Goal: Check status: Check status

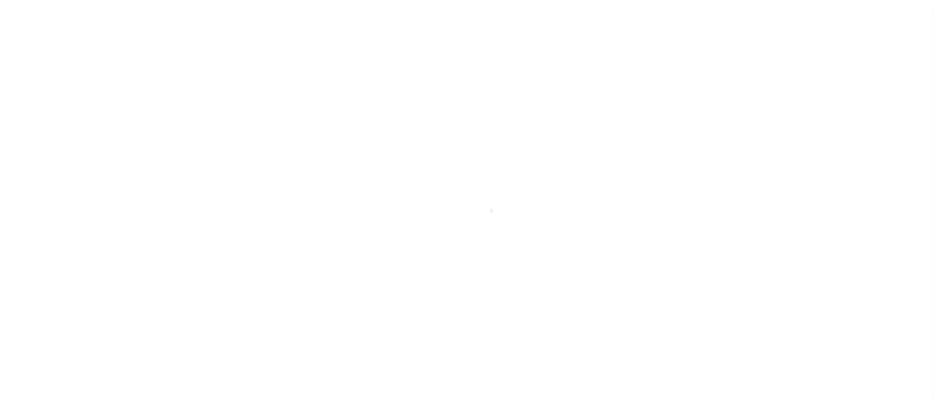
scroll to position [82, 0]
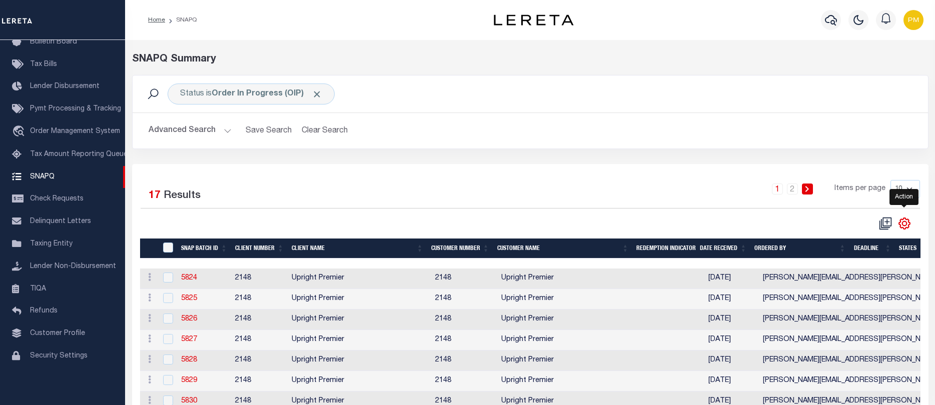
click at [907, 226] on icon "" at bounding box center [904, 223] width 13 height 13
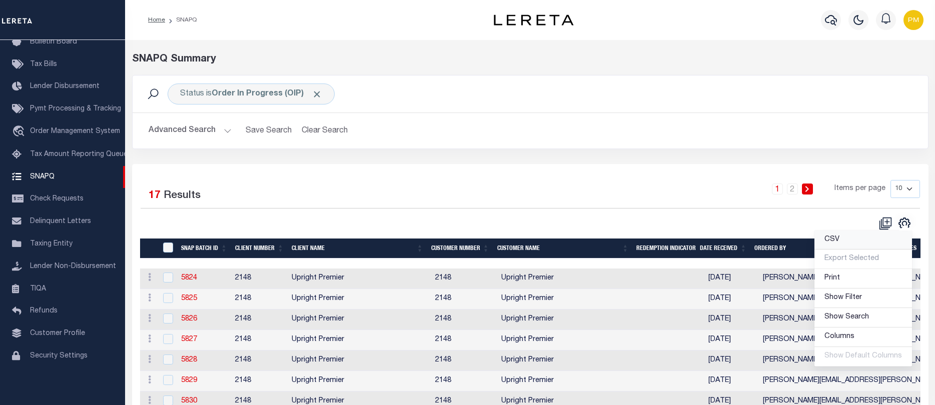
click at [835, 242] on span "CSV" at bounding box center [832, 239] width 15 height 7
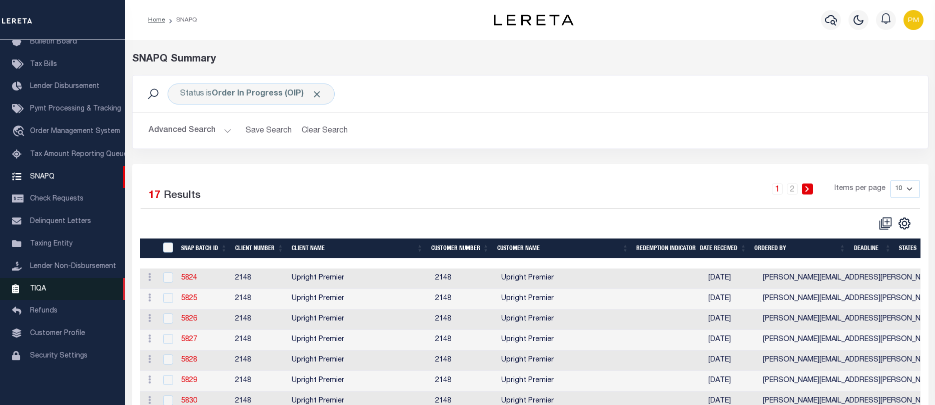
click at [40, 289] on span "TIQA" at bounding box center [38, 288] width 16 height 7
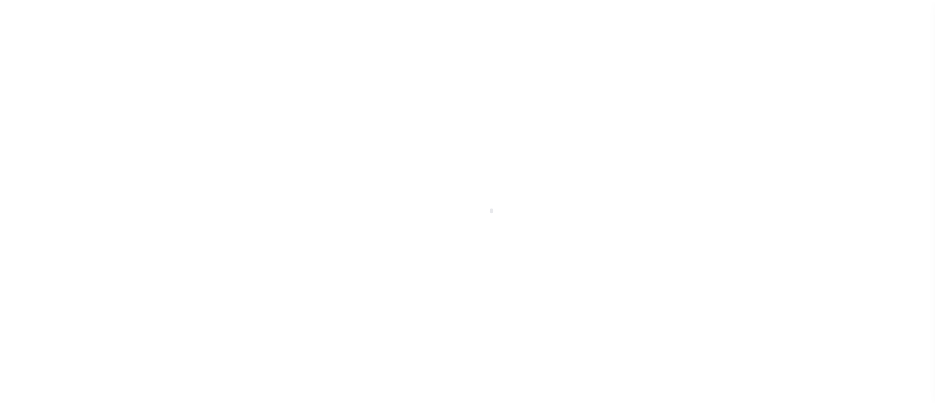
scroll to position [82, 0]
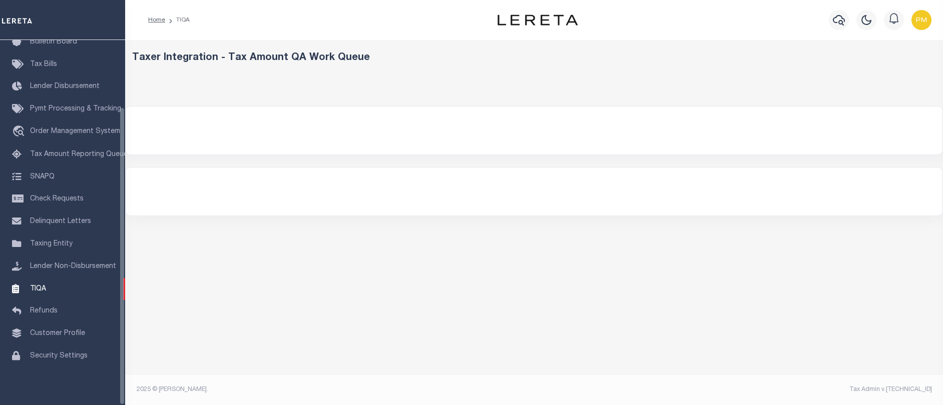
select select "200"
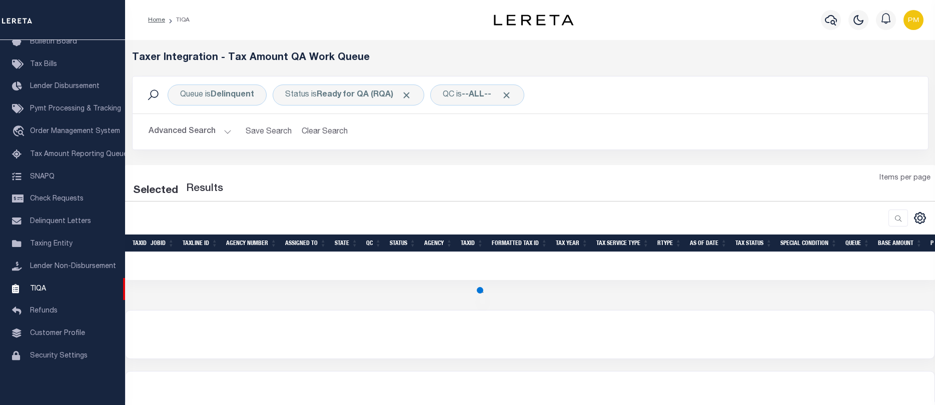
select select "200"
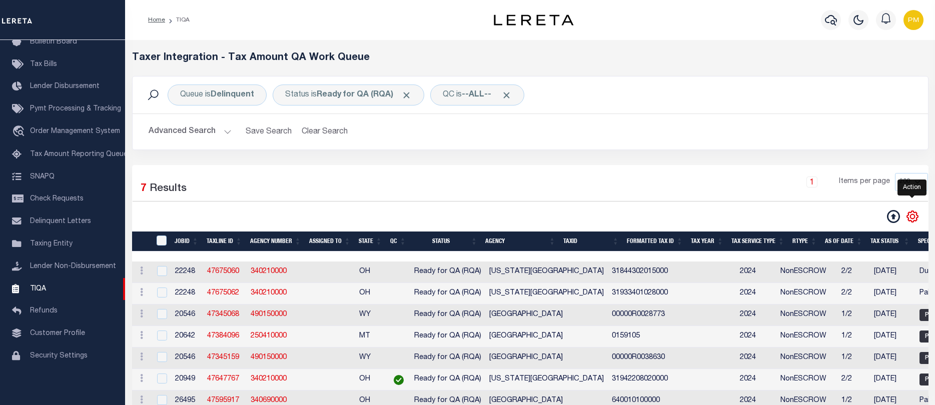
click at [915, 218] on icon "" at bounding box center [912, 216] width 5 height 5
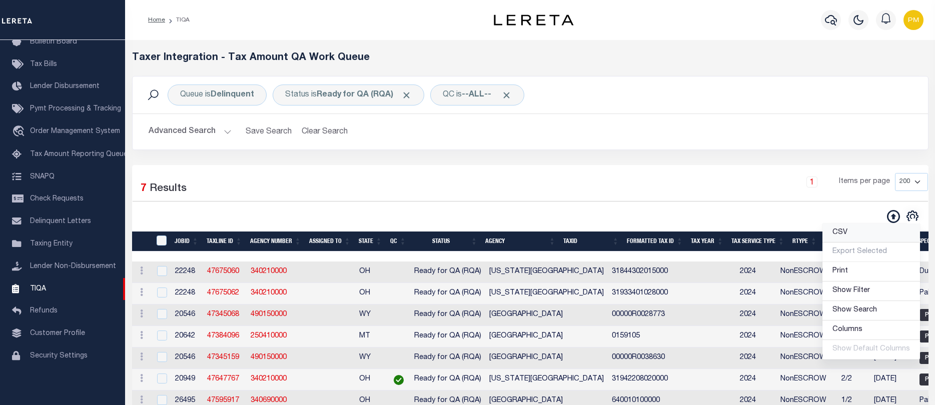
click at [842, 234] on span "CSV" at bounding box center [840, 232] width 15 height 7
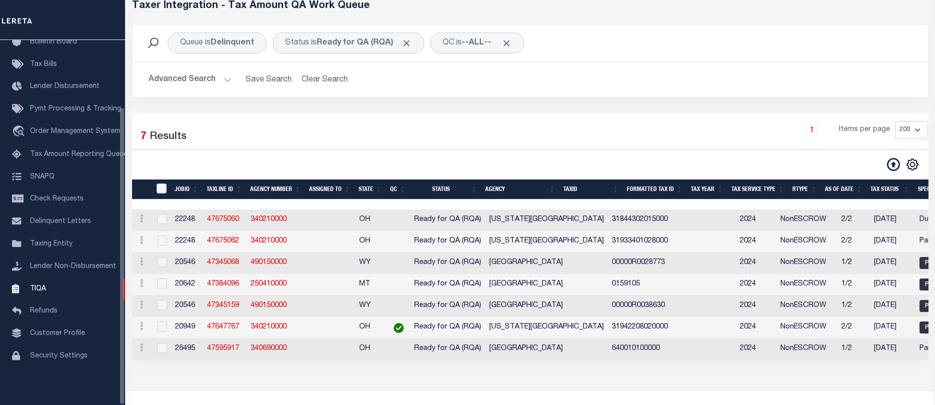
scroll to position [0, 0]
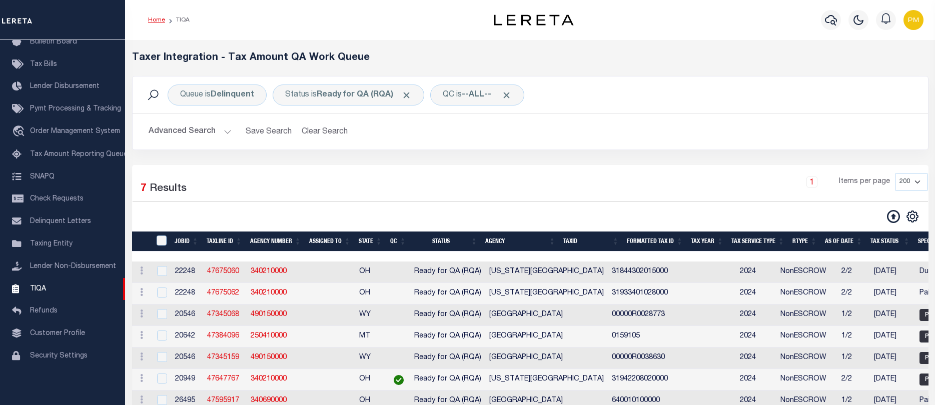
click at [159, 21] on link "Home" at bounding box center [156, 20] width 17 height 6
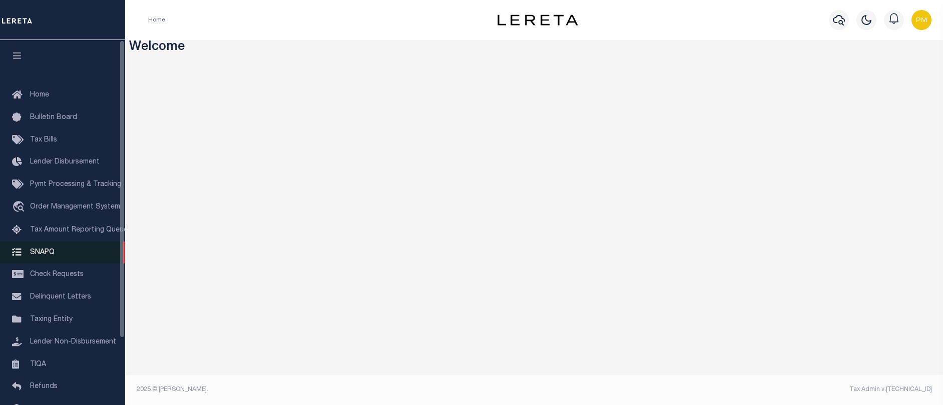
click at [49, 256] on span "SNAPQ" at bounding box center [42, 252] width 25 height 7
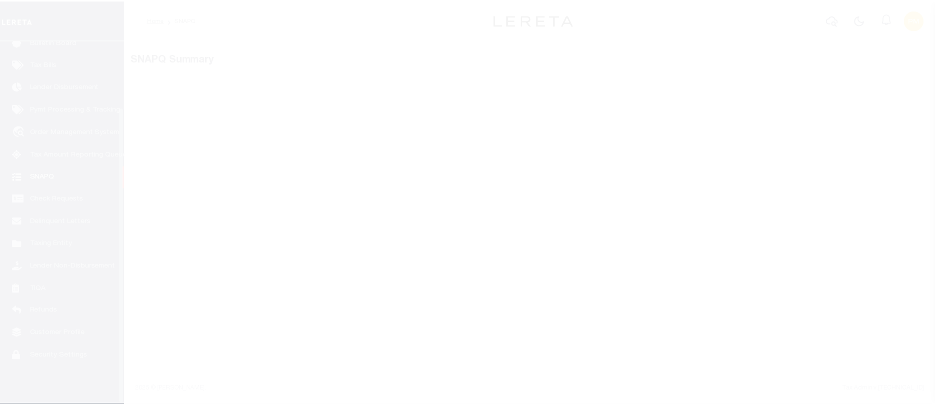
scroll to position [82, 0]
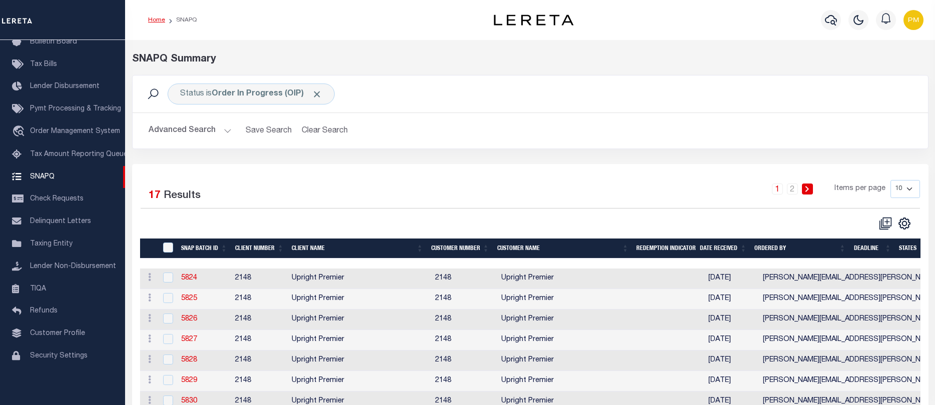
click at [155, 21] on link "Home" at bounding box center [156, 20] width 17 height 6
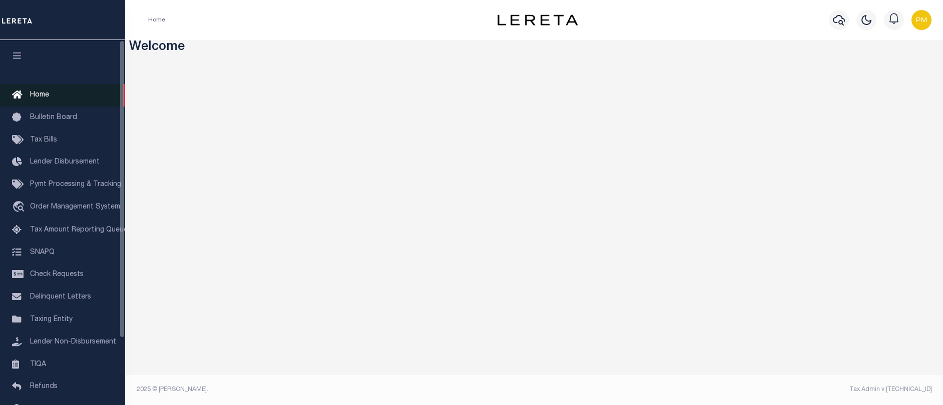
click at [40, 98] on span "Home" at bounding box center [39, 95] width 19 height 7
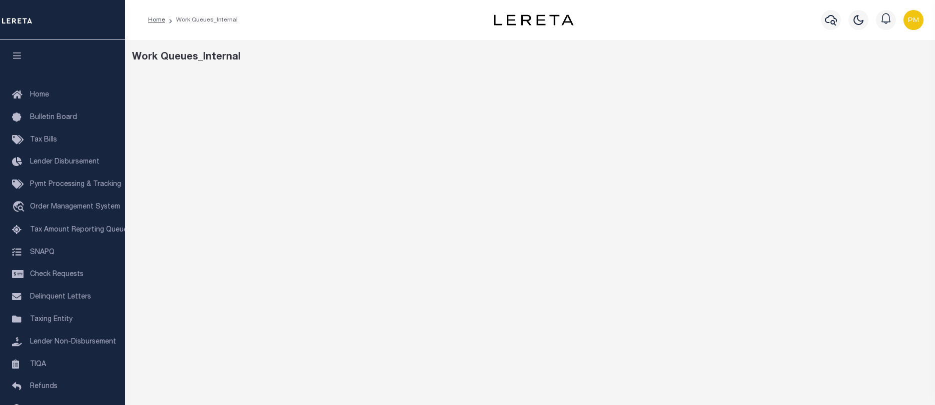
scroll to position [73, 0]
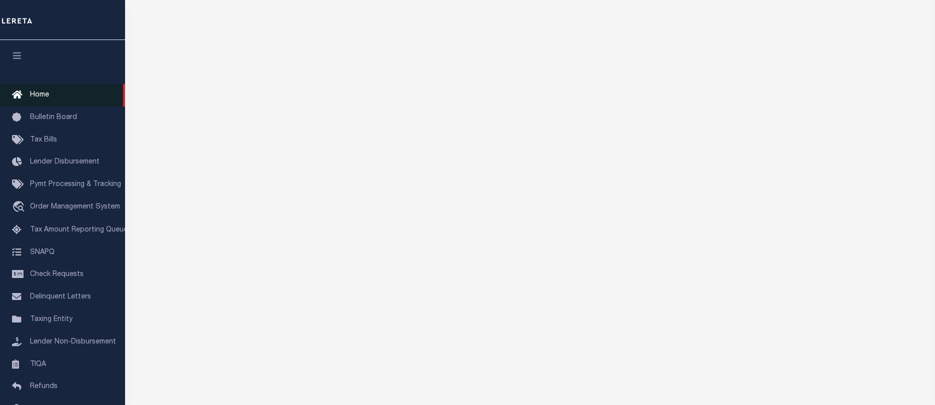
click at [40, 96] on span "Home" at bounding box center [39, 95] width 19 height 7
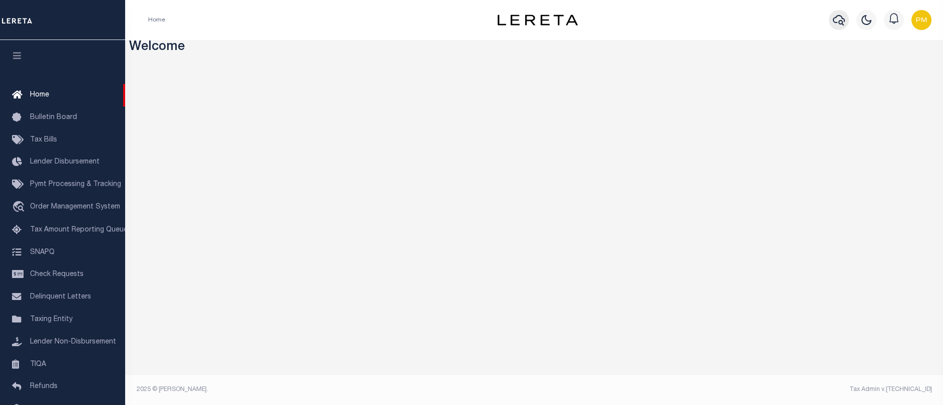
click at [838, 21] on icon "button" at bounding box center [839, 20] width 12 height 12
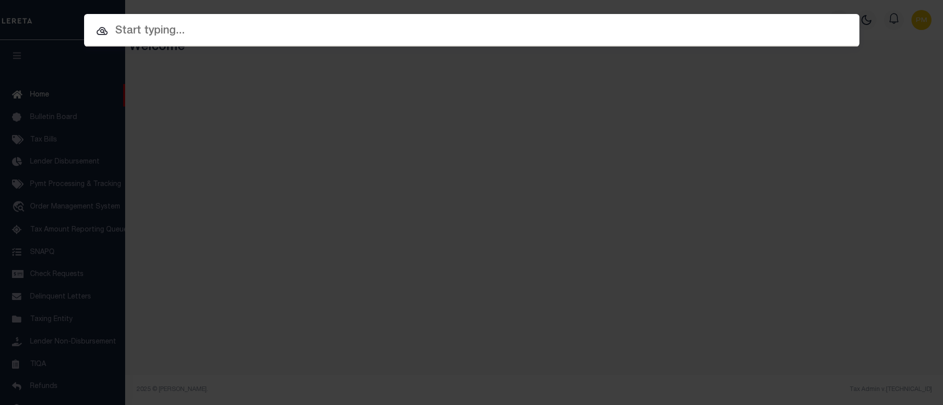
paste input "30006860"
type input "30006860"
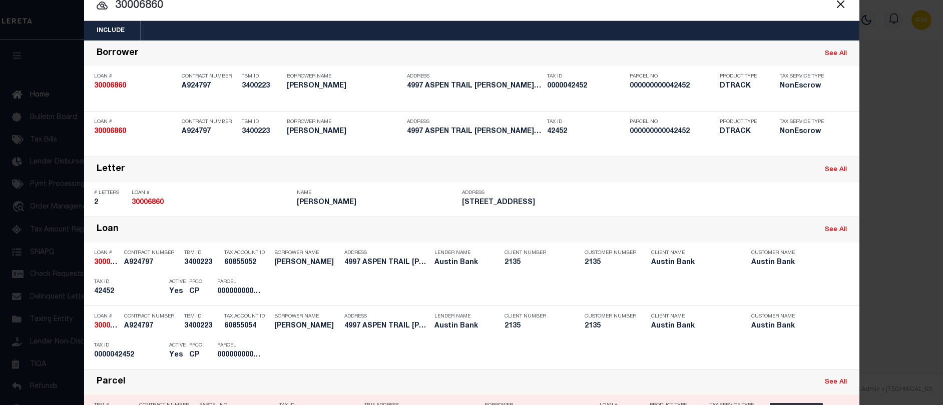
scroll to position [50, 0]
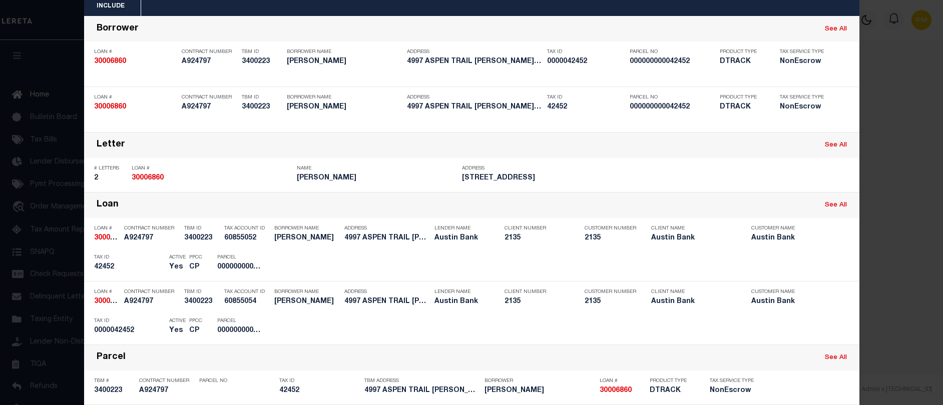
click at [794, 330] on div "Payment History" at bounding box center [793, 327] width 62 height 11
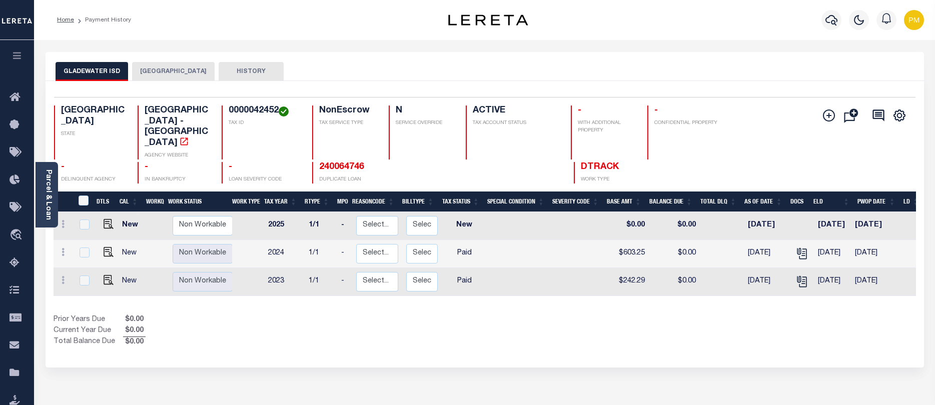
click at [162, 70] on button "UPSHUR COUNTY" at bounding box center [173, 71] width 83 height 19
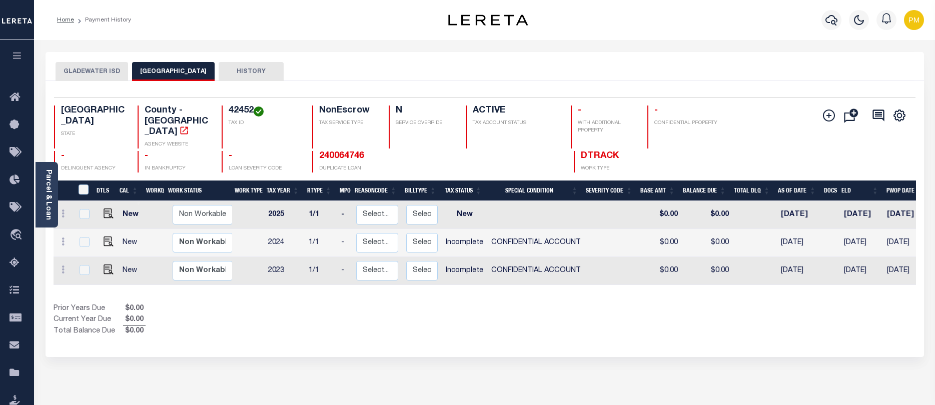
click at [77, 71] on button "GLADEWATER ISD" at bounding box center [92, 71] width 73 height 19
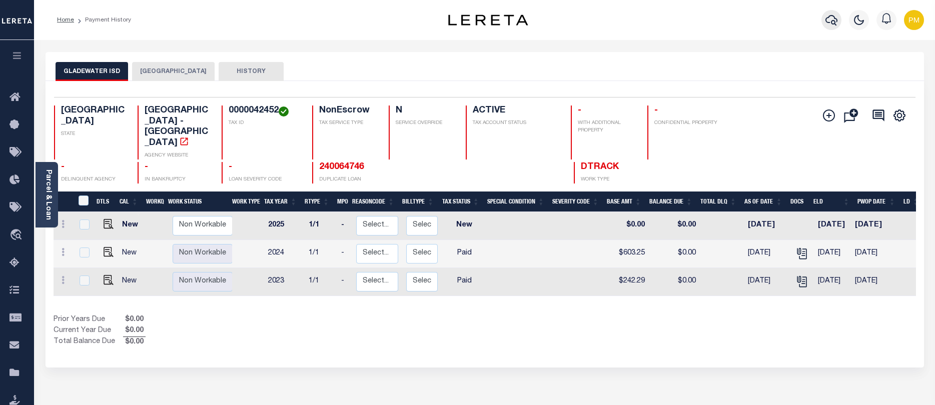
click at [832, 22] on icon "button" at bounding box center [832, 20] width 12 height 11
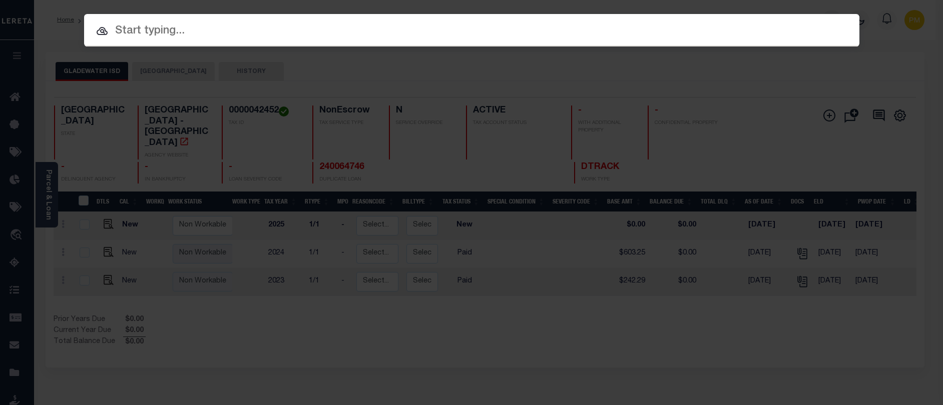
paste input "3423013969"
type input "3423013969"
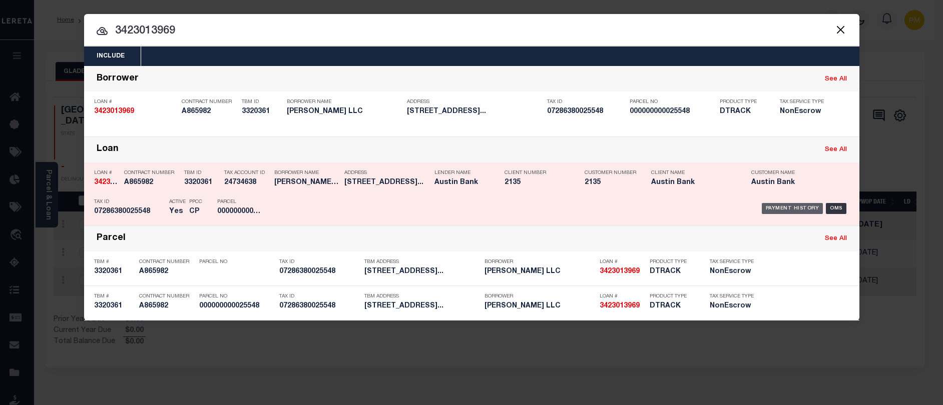
click at [776, 209] on div "Payment History" at bounding box center [793, 208] width 62 height 11
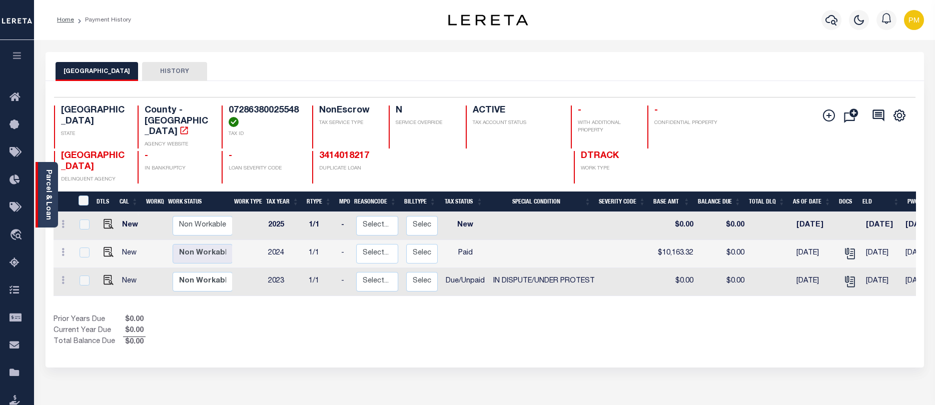
click at [43, 202] on div "Parcel & Loan" at bounding box center [47, 195] width 23 height 66
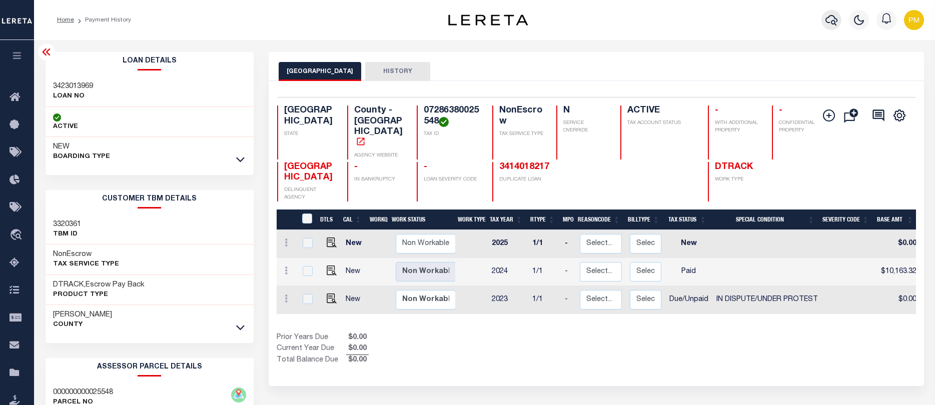
click at [830, 20] on icon "button" at bounding box center [832, 20] width 12 height 12
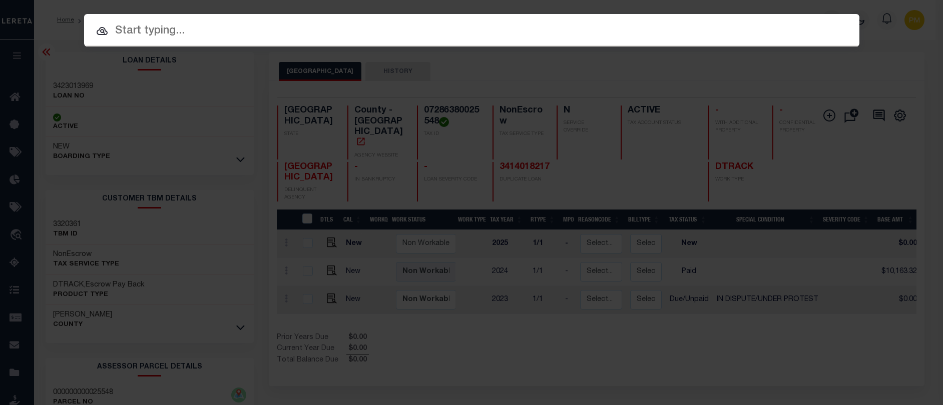
paste input "1708030321"
type input "1708030321"
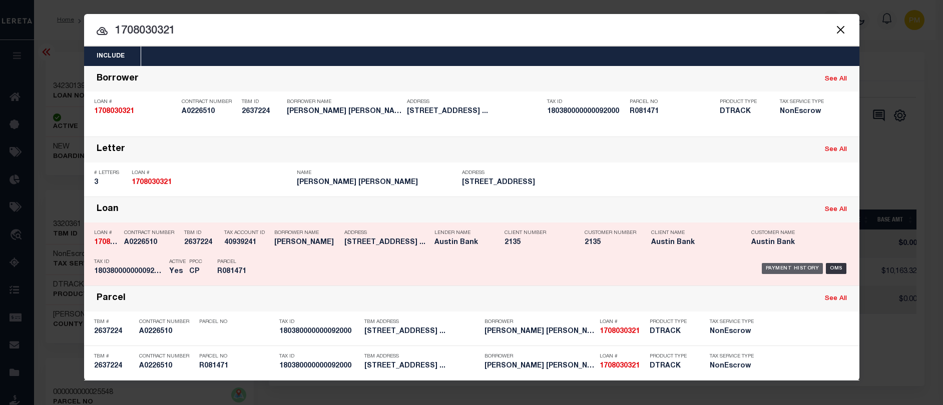
click at [794, 269] on div "Payment History" at bounding box center [793, 268] width 62 height 11
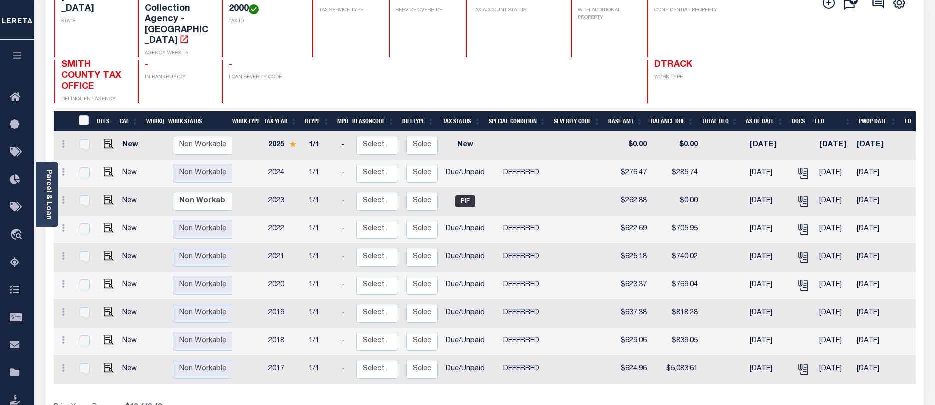
scroll to position [150, 0]
